Goal: Task Accomplishment & Management: Use online tool/utility

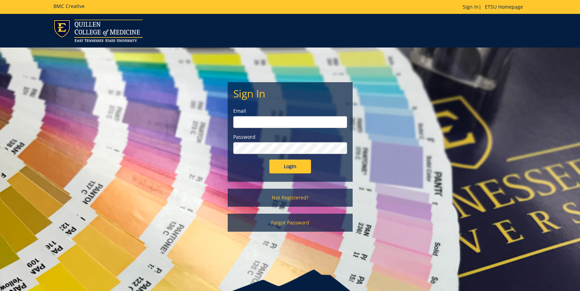
type input "[EMAIL_ADDRESS][DOMAIN_NAME]"
click at [280, 165] on input "Login" at bounding box center [290, 167] width 42 height 14
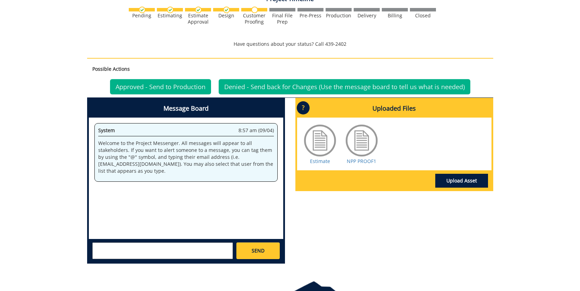
scroll to position [278, 0]
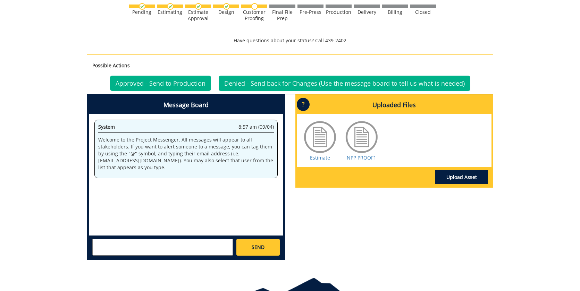
click at [363, 138] on div at bounding box center [362, 137] width 35 height 35
click at [360, 155] on link "NPP PROOF1" at bounding box center [362, 158] width 30 height 7
click at [318, 155] on link "Estimate" at bounding box center [320, 158] width 20 height 7
click at [371, 155] on link "NPP PROOF1" at bounding box center [362, 158] width 30 height 7
click at [184, 76] on link "Approved - Send to Production" at bounding box center [160, 83] width 101 height 15
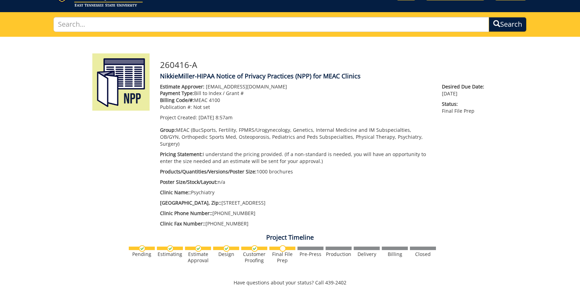
scroll to position [35, 0]
